Goal: Contribute content: Add original content to the website for others to see

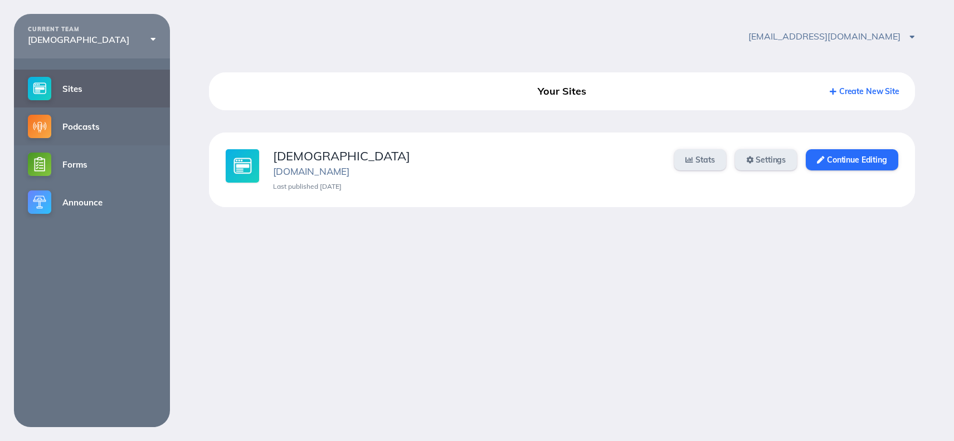
click at [94, 122] on link "Podcasts" at bounding box center [92, 127] width 156 height 38
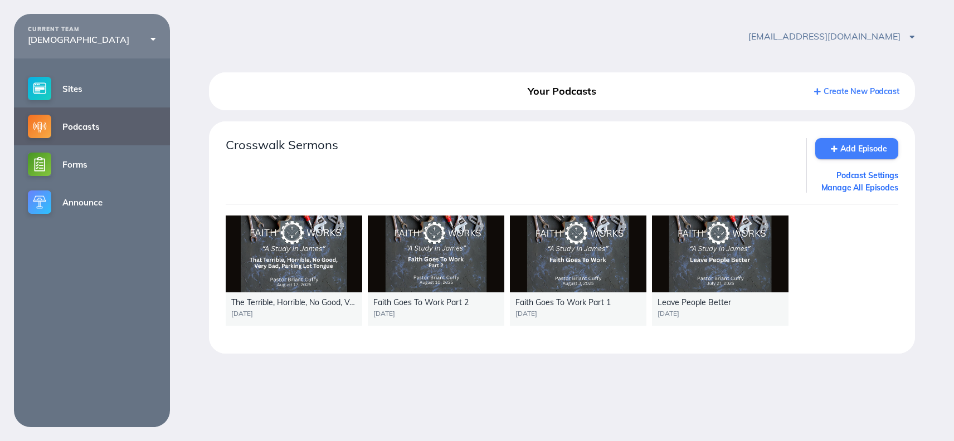
click at [846, 152] on link "Add Episode" at bounding box center [856, 148] width 83 height 21
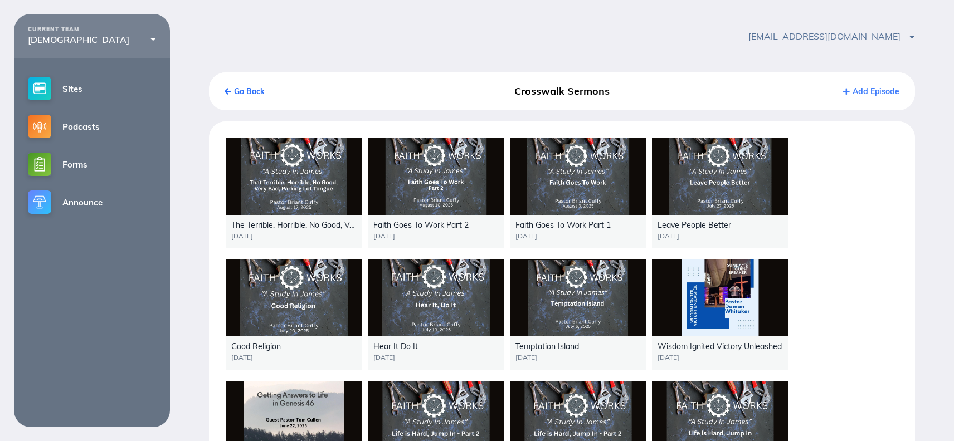
click at [881, 90] on link "Add Episode" at bounding box center [871, 91] width 56 height 10
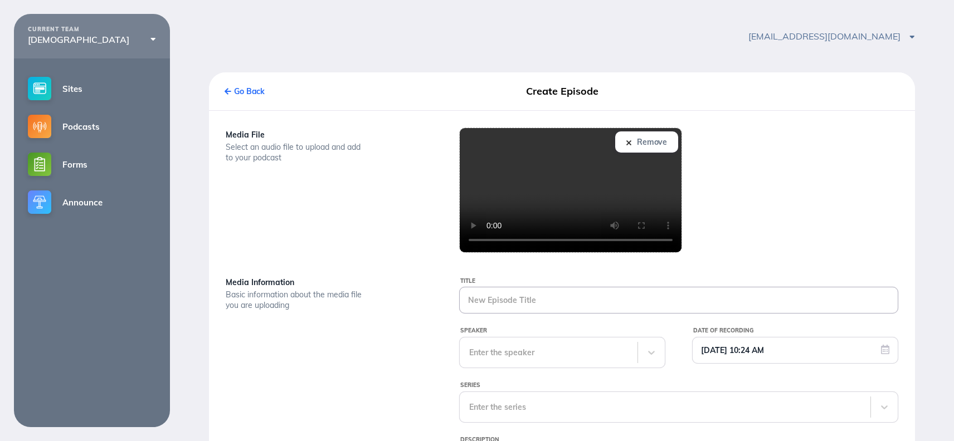
click at [520, 304] on input "Title" at bounding box center [679, 301] width 438 height 26
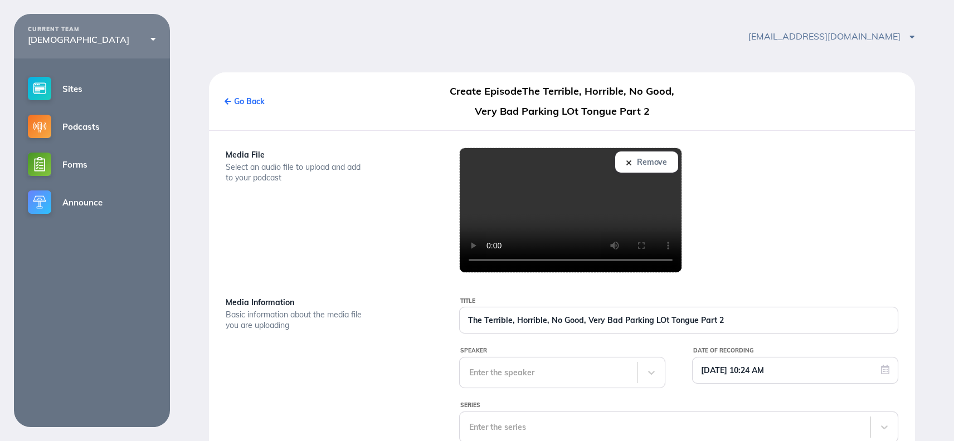
type input "The Terrible, Horrible, No Good, Very Bad Parking LOt Tongue Part 2"
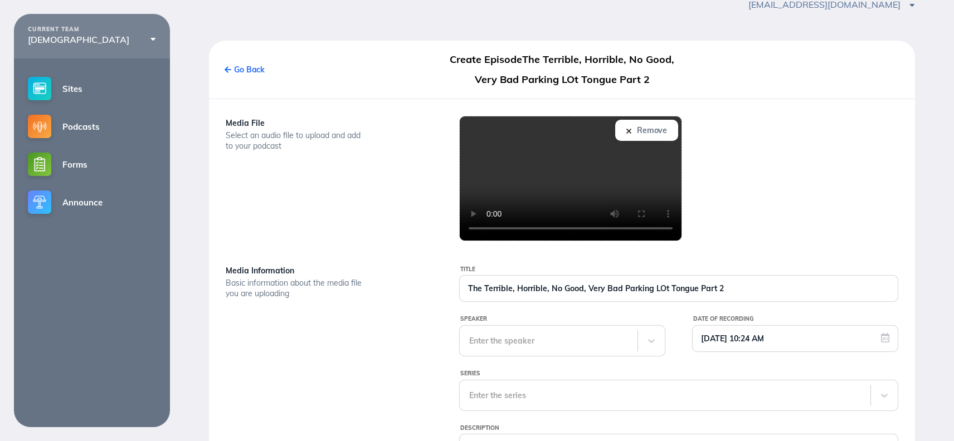
click at [549, 359] on div "Title The Terrible, Horrible, No Good, Very Bad Parking LOt Tongue Part 2 Speak…" at bounding box center [678, 435] width 467 height 342
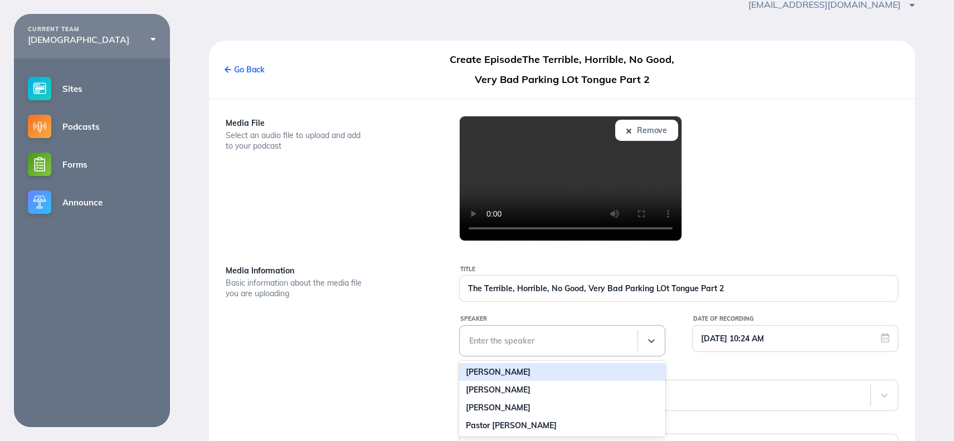
click at [530, 376] on div "[PERSON_NAME]" at bounding box center [562, 372] width 206 height 18
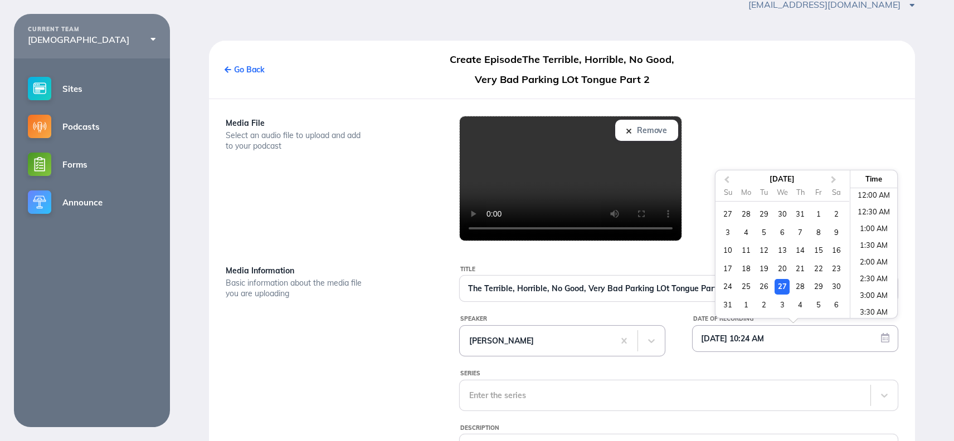
click at [787, 340] on input "[DATE] 10:24 AM" at bounding box center [795, 339] width 205 height 26
click at [731, 284] on div "24" at bounding box center [727, 286] width 15 height 15
type input "[DATE] 10:24 AM"
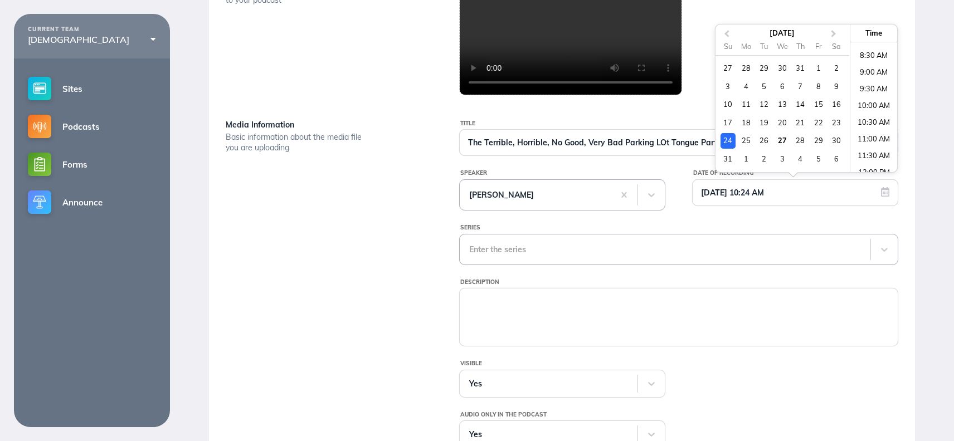
click at [550, 265] on div "Enter the series" at bounding box center [678, 249] width 439 height 31
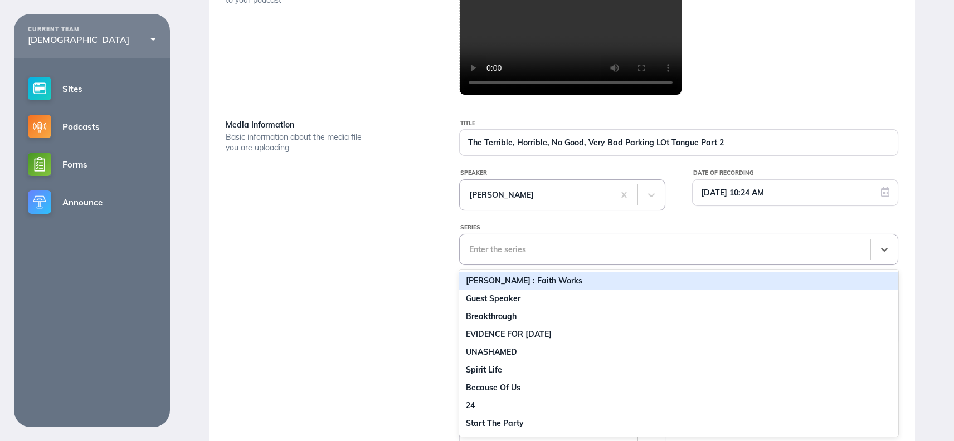
click at [501, 280] on div "[PERSON_NAME] : Faith Works" at bounding box center [678, 281] width 439 height 18
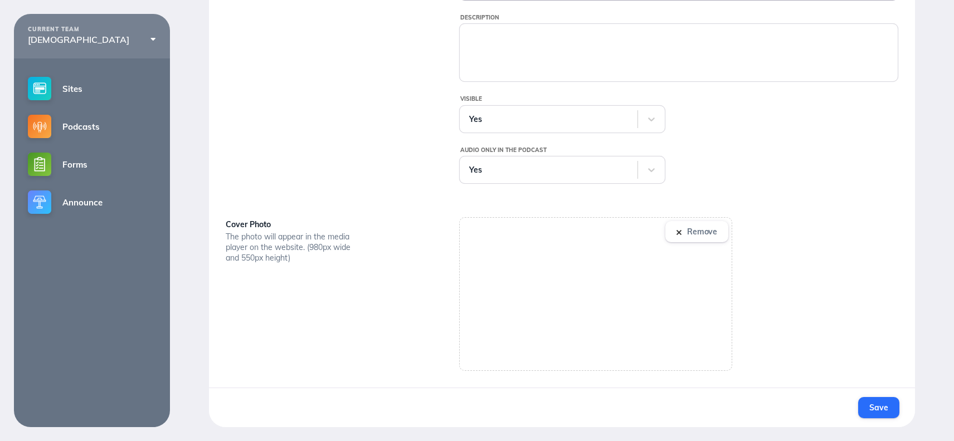
scroll to position [442, 0]
click at [884, 411] on span "Save" at bounding box center [878, 408] width 18 height 10
